Goal: Task Accomplishment & Management: Manage account settings

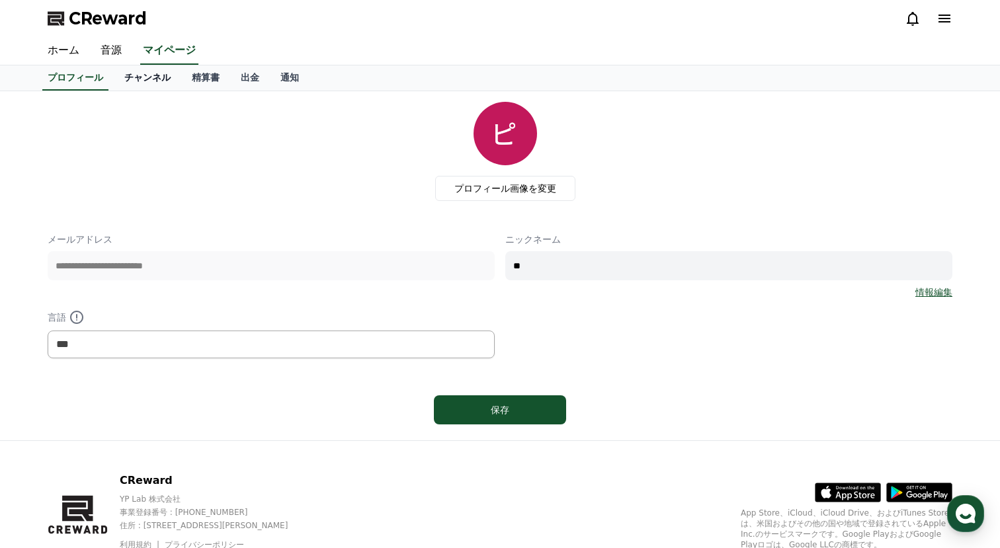
click at [147, 77] on link "チャンネル" at bounding box center [147, 77] width 67 height 25
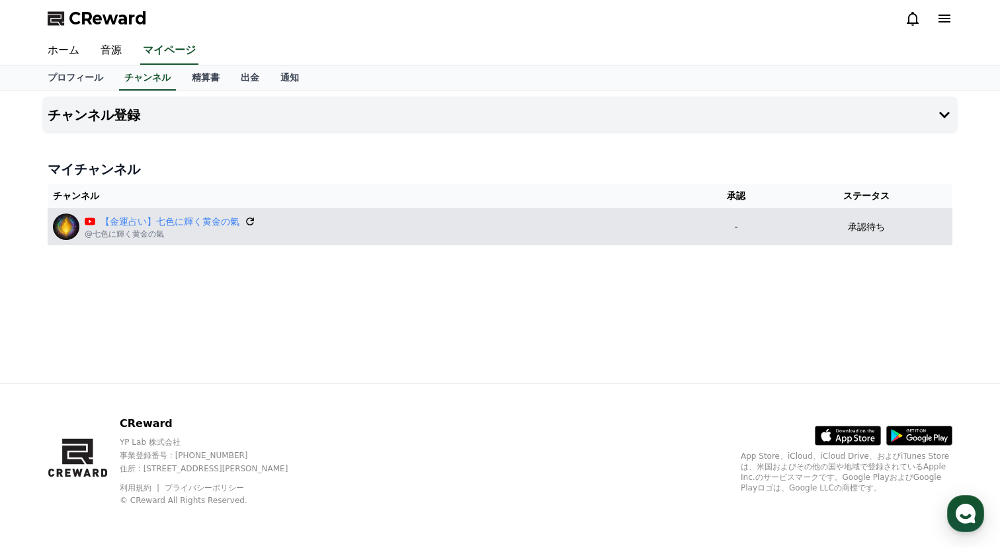
click at [251, 219] on icon at bounding box center [250, 222] width 12 height 12
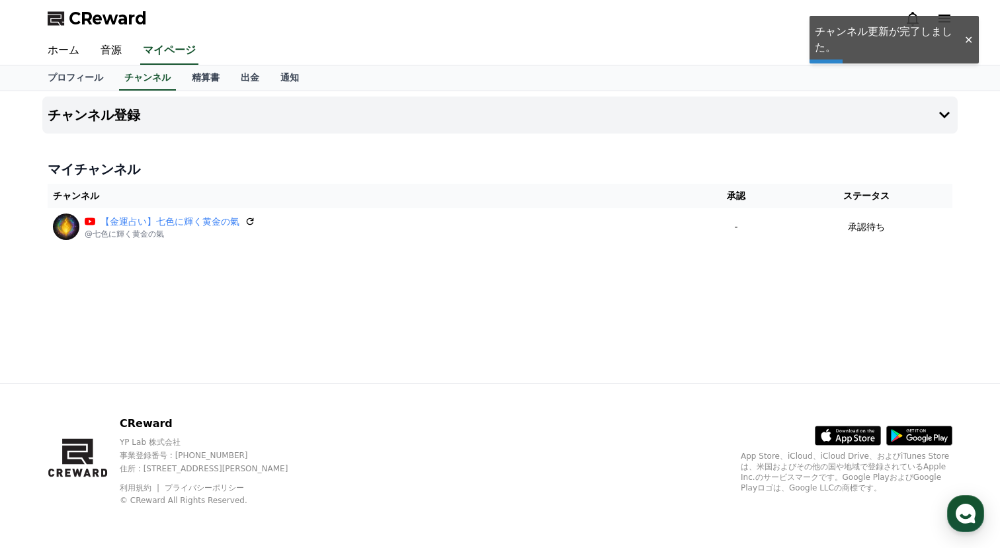
click at [834, 35] on div "CReward" at bounding box center [500, 18] width 926 height 37
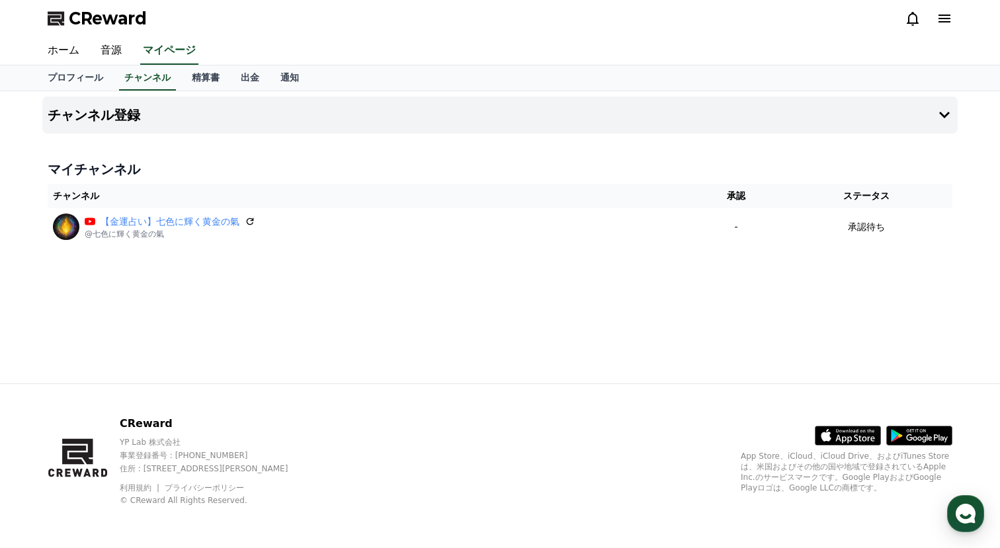
click at [943, 15] on icon at bounding box center [945, 19] width 12 height 8
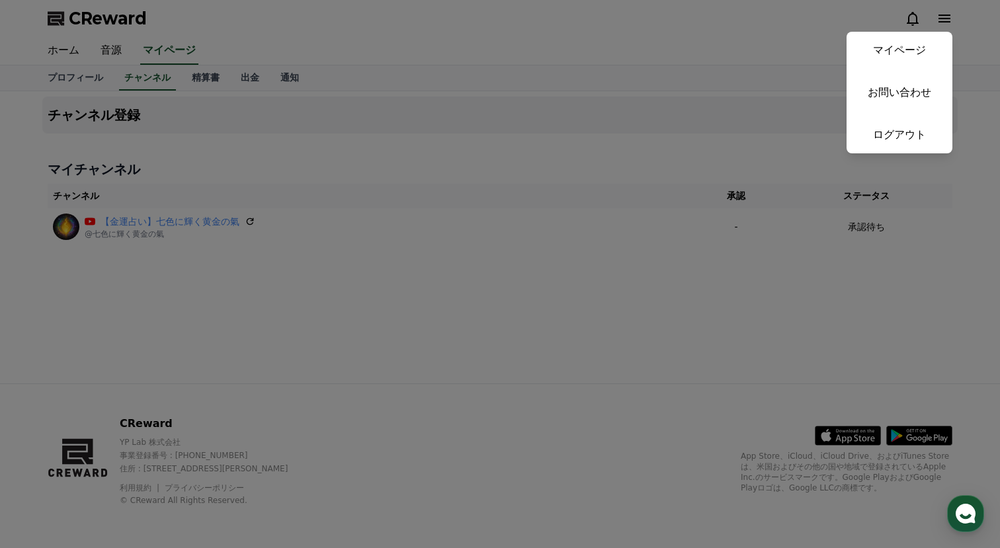
click at [612, 62] on button "close" at bounding box center [500, 274] width 1000 height 548
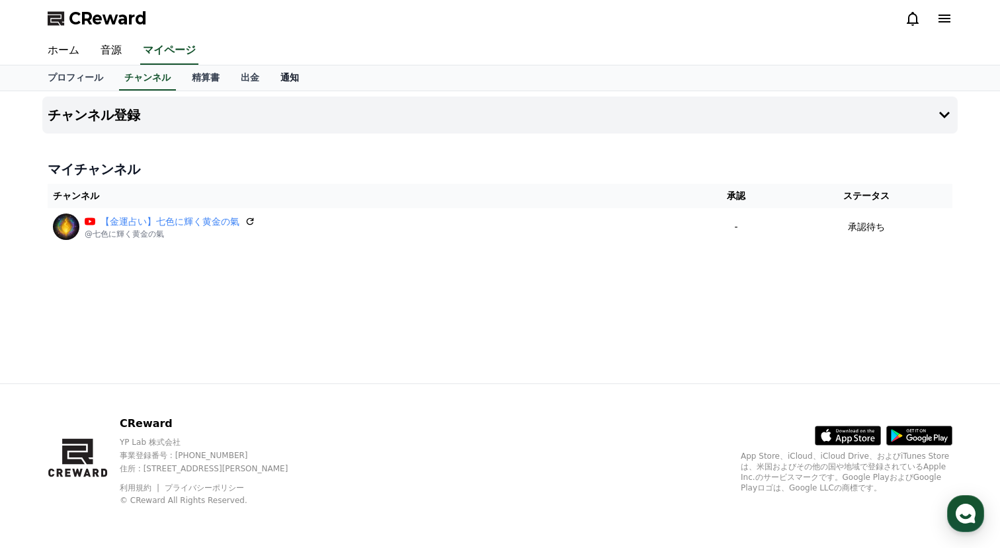
click at [280, 77] on link "通知" at bounding box center [290, 77] width 40 height 25
click at [247, 77] on link "出金" at bounding box center [250, 77] width 40 height 25
click at [207, 77] on link "精算書" at bounding box center [205, 77] width 49 height 25
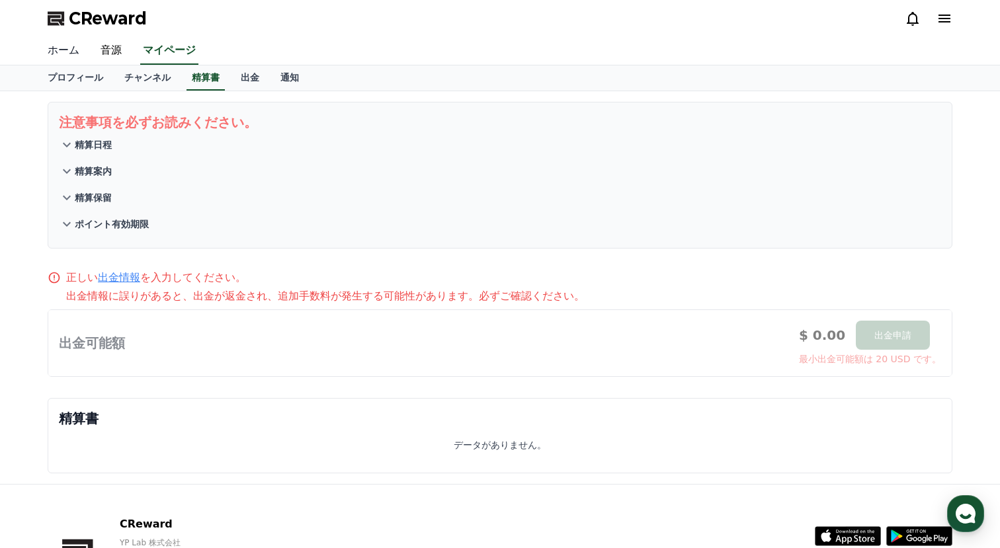
click at [79, 54] on link "ホーム" at bounding box center [63, 51] width 53 height 28
